Goal: Check status: Check status

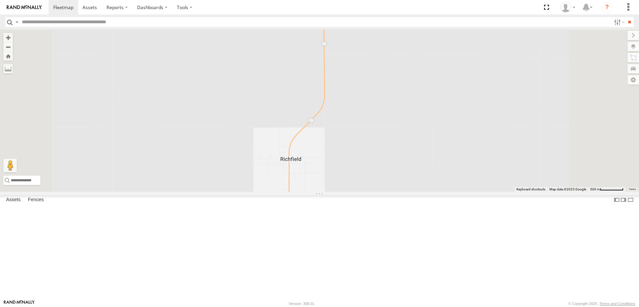
click at [0, 0] on div "All Assets" at bounding box center [0, 0] width 0 height 0
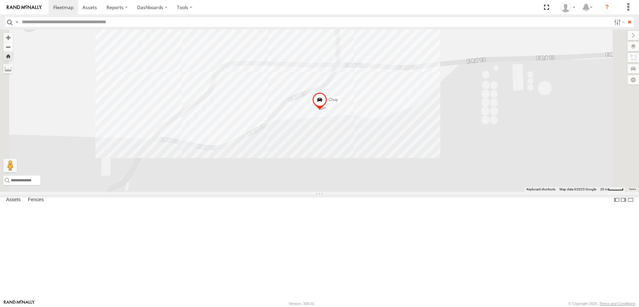
click at [0, 0] on span at bounding box center [0, 0] width 0 height 0
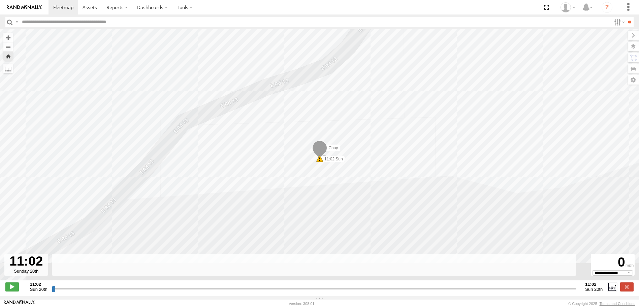
drag, startPoint x: 53, startPoint y: 292, endPoint x: 43, endPoint y: 293, distance: 9.5
click at [52, 292] on input "range" at bounding box center [314, 289] width 525 height 6
drag, startPoint x: 53, startPoint y: 293, endPoint x: 118, endPoint y: 289, distance: 65.2
click at [118, 289] on input "range" at bounding box center [314, 289] width 525 height 6
click at [11, 291] on span at bounding box center [11, 286] width 13 height 9
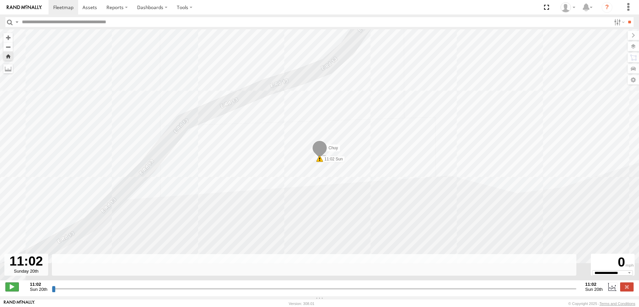
type input "**********"
click at [320, 154] on span at bounding box center [319, 150] width 15 height 18
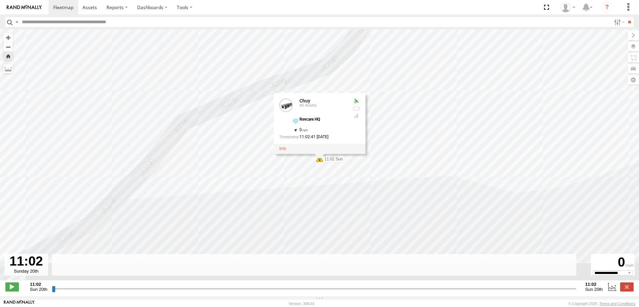
click at [356, 111] on div at bounding box center [356, 108] width 8 height 5
click at [283, 151] on link at bounding box center [282, 148] width 7 height 5
